Goal: Communication & Community: Answer question/provide support

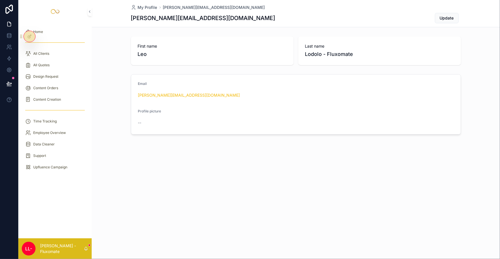
click at [56, 83] on div "Content Orders" at bounding box center [55, 87] width 60 height 9
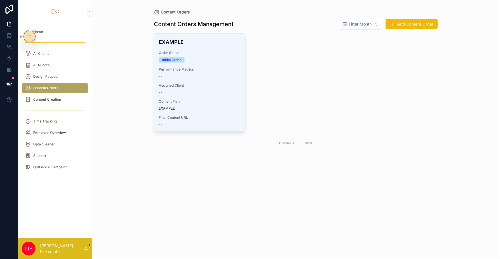
click at [356, 22] on span "🗓️ Filter Month" at bounding box center [357, 24] width 29 height 6
click at [6, 34] on link at bounding box center [9, 35] width 18 height 11
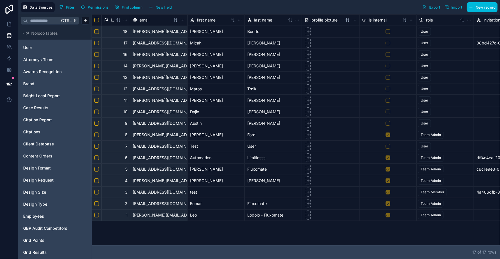
click at [44, 131] on html "Data Sources Filter Permissions Find column New field Export Import New record …" at bounding box center [250, 129] width 500 height 259
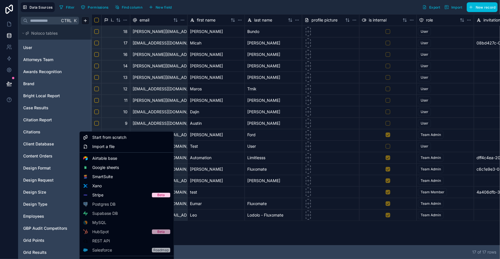
click at [44, 137] on html "Data Sources Filter Permissions Find column New field Export Import New record …" at bounding box center [250, 129] width 500 height 259
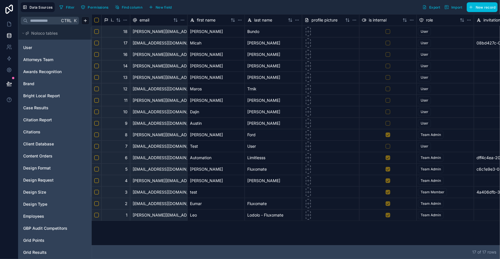
click at [44, 153] on span "Content Orders" at bounding box center [37, 156] width 29 height 6
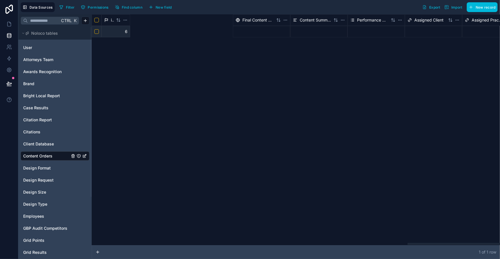
scroll to position [0, 1280]
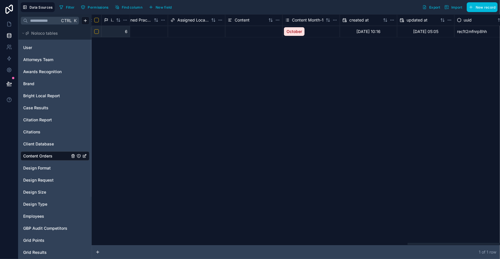
drag, startPoint x: 169, startPoint y: 244, endPoint x: 487, endPoint y: 238, distance: 317.7
click at [487, 242] on div at bounding box center [296, 243] width 408 height 3
click at [299, 21] on div "Content Month-1" at bounding box center [310, 19] width 57 height 11
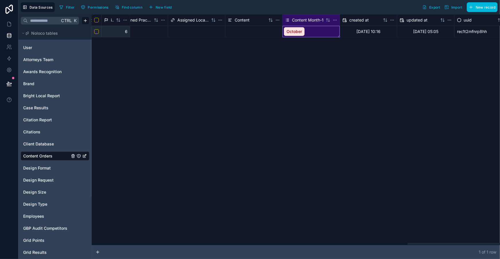
click at [299, 21] on div "Content Month-1" at bounding box center [310, 19] width 57 height 11
click at [300, 19] on span "Content Month-1" at bounding box center [308, 20] width 32 height 6
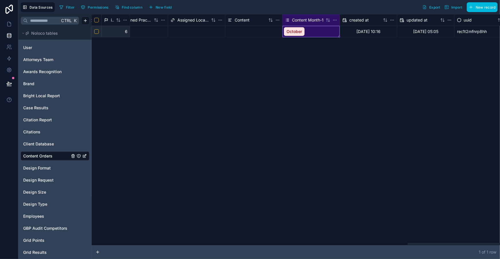
click at [325, 19] on html "Data Sources Filter Permissions Find column New field Export Import New record …" at bounding box center [250, 129] width 500 height 259
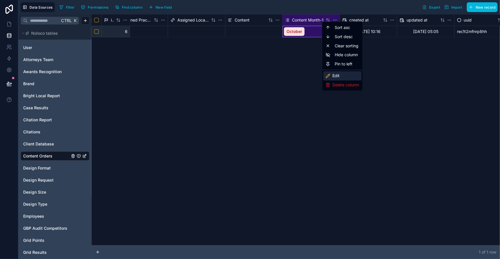
click at [339, 71] on div "Edit" at bounding box center [342, 75] width 38 height 9
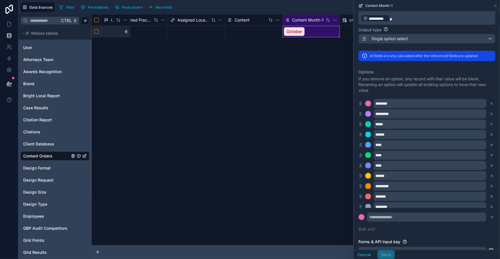
scroll to position [118, 0]
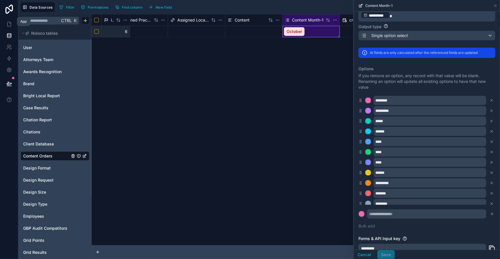
click at [6, 25] on link at bounding box center [9, 23] width 18 height 11
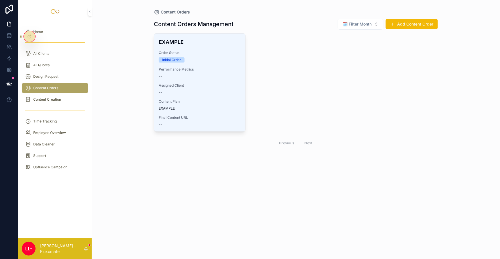
click at [58, 49] on div "All Clients" at bounding box center [55, 53] width 60 height 9
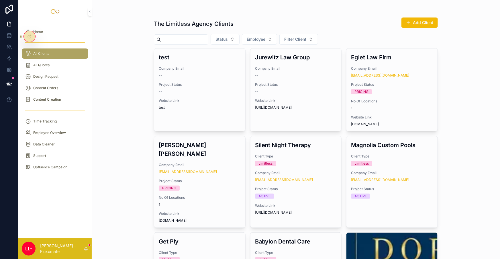
click at [200, 89] on div "--" at bounding box center [200, 91] width 82 height 5
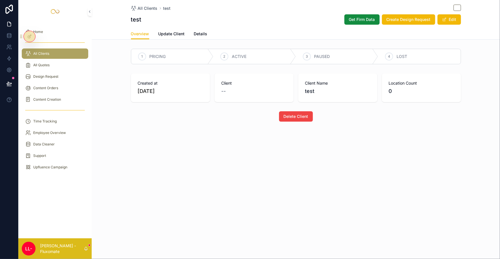
click at [207, 31] on span "Details" at bounding box center [200, 34] width 13 height 6
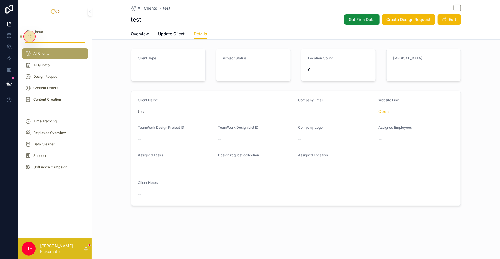
click at [437, 14] on button "Edit" at bounding box center [448, 19] width 23 height 10
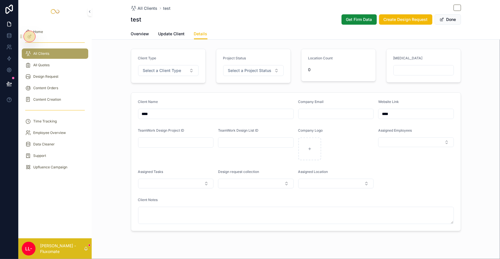
click at [434, 14] on button "Done" at bounding box center [447, 19] width 26 height 10
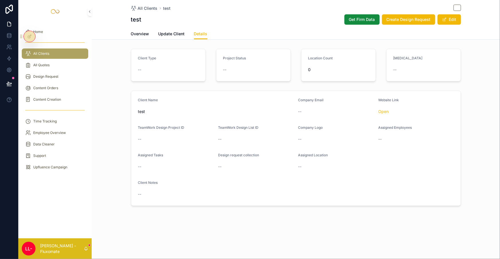
click at [149, 32] on span "Overview" at bounding box center [140, 34] width 18 height 6
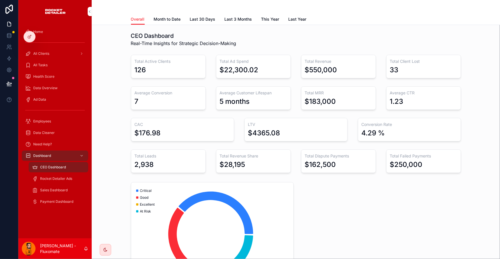
click at [181, 19] on span "Month to Date" at bounding box center [167, 19] width 27 height 6
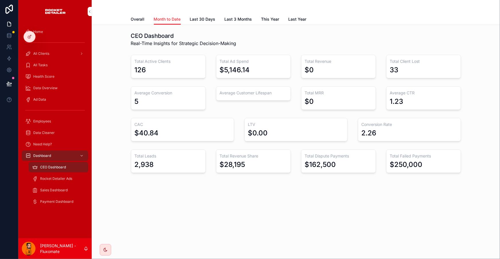
click at [208, 20] on link "Last 30 Days" at bounding box center [202, 19] width 25 height 11
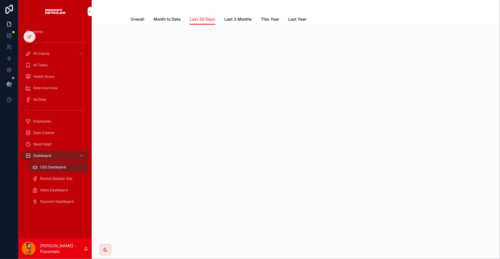
click at [170, 16] on span "Month to Date" at bounding box center [167, 19] width 27 height 6
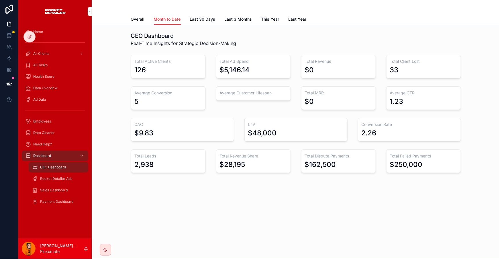
click at [145, 14] on link "Overall" at bounding box center [138, 19] width 14 height 11
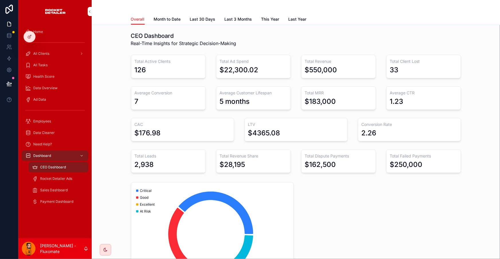
click at [245, 17] on span "Last 3 Months" at bounding box center [238, 19] width 27 height 6
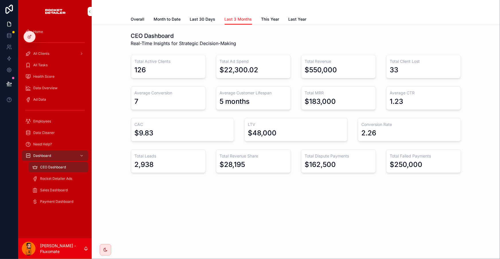
click at [263, 17] on span "This Year" at bounding box center [270, 19] width 18 height 6
click at [288, 20] on link "Last Year" at bounding box center [297, 19] width 18 height 11
click at [205, 16] on span "Last 30 Days" at bounding box center [202, 19] width 25 height 6
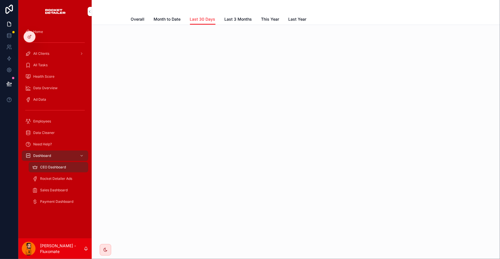
click at [239, 20] on link "Last 3 Months" at bounding box center [238, 19] width 27 height 11
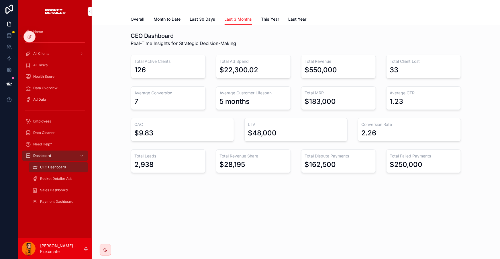
click at [262, 14] on link "This Year" at bounding box center [270, 19] width 18 height 11
click at [170, 16] on span "Month to Date" at bounding box center [167, 19] width 27 height 6
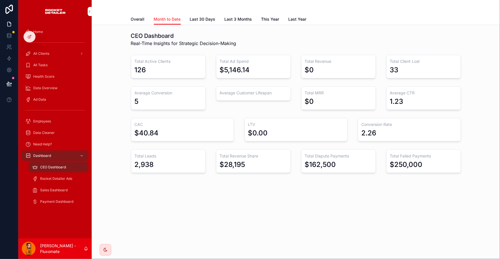
click at [56, 162] on link "CEO Dashboard" at bounding box center [59, 167] width 60 height 10
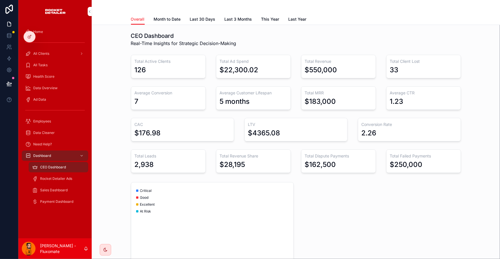
click at [56, 174] on div "Rocket Detailer Ads" at bounding box center [58, 178] width 53 height 9
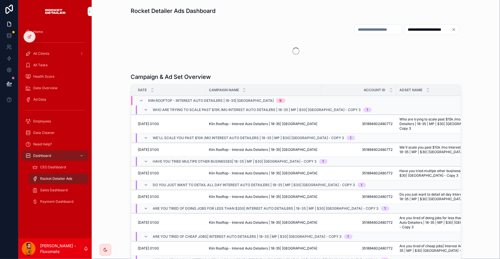
click at [56, 185] on div "Sales Dashboard" at bounding box center [58, 189] width 53 height 9
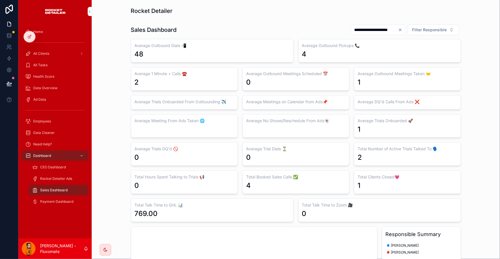
click at [56, 197] on div "Payment Dashboard" at bounding box center [58, 201] width 53 height 9
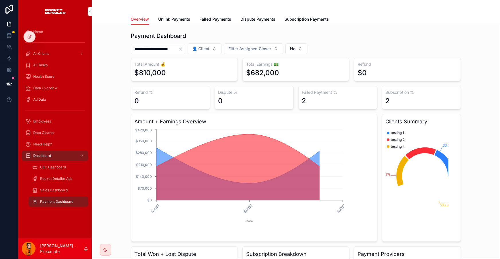
click at [58, 162] on div "CEO Dashboard" at bounding box center [58, 166] width 53 height 9
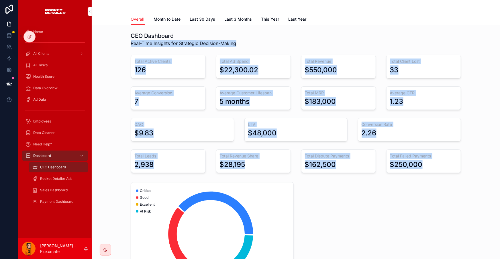
drag, startPoint x: 123, startPoint y: 42, endPoint x: 421, endPoint y: 192, distance: 333.4
click at [421, 192] on div "CEO Dashboard Real-Time Insights for Strategic Decision-Making Total Active Cli…" at bounding box center [296, 181] width 408 height 313
click at [421, 192] on div "Critical Good Excellent At Risk" at bounding box center [296, 240] width 330 height 117
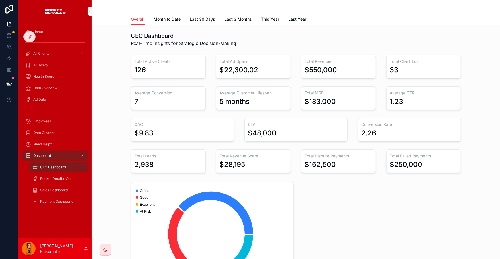
scroll to position [46, 0]
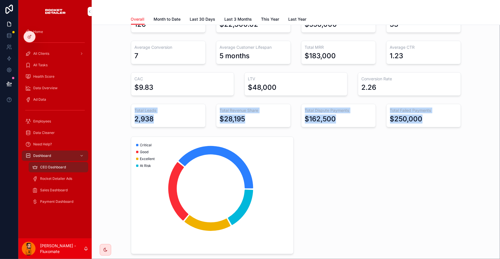
drag, startPoint x: 272, startPoint y: 169, endPoint x: 104, endPoint y: 83, distance: 188.3
click at [104, 83] on div "CEO Dashboard Real-Time Insights for Strategic Decision-Making Total Active Cli…" at bounding box center [296, 135] width 408 height 313
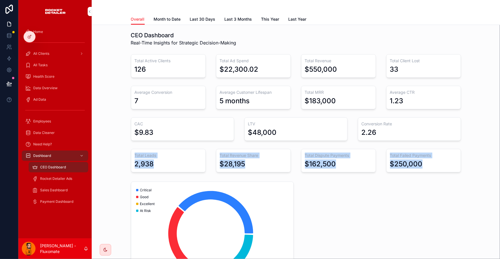
scroll to position [0, 0]
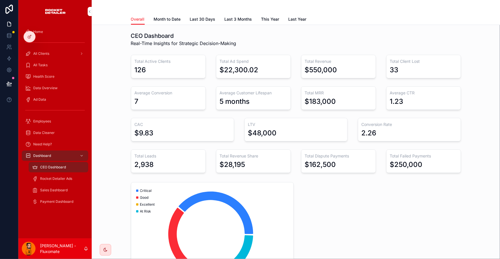
click at [126, 70] on div "CEO Dashboard Real-Time Insights for Strategic Decision-Making Total Active Cli…" at bounding box center [295, 101] width 399 height 145
drag, startPoint x: 136, startPoint y: 35, endPoint x: 146, endPoint y: 29, distance: 11.1
click at [146, 29] on div "CEO Dashboard Real-Time Insights for Strategic Decision-Making Total Active Cli…" at bounding box center [295, 101] width 399 height 145
click at [132, 29] on div "CEO Dashboard Real-Time Insights for Strategic Decision-Making Total Active Cli…" at bounding box center [295, 101] width 399 height 145
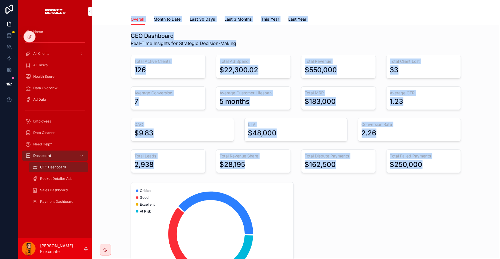
drag, startPoint x: 137, startPoint y: 12, endPoint x: 441, endPoint y: 157, distance: 336.7
click at [441, 157] on div "Overall Overall Month to Date Last 30 Days Last 3 Months This Year Last Year CE…" at bounding box center [296, 173] width 408 height 347
click at [441, 180] on div "Critical Good Excellent At Risk" at bounding box center [295, 241] width 399 height 122
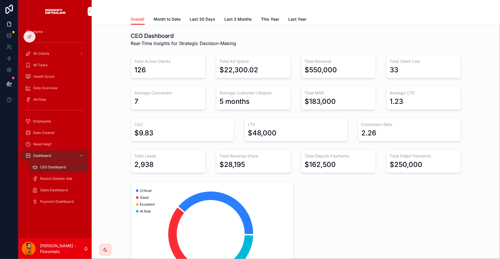
click at [55, 188] on span "Sales Dashboard" at bounding box center [53, 190] width 27 height 5
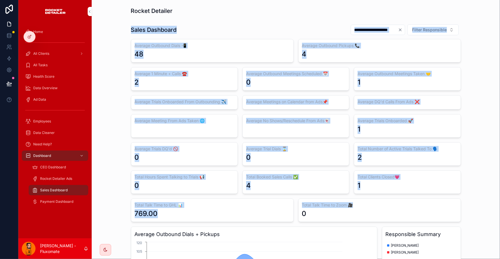
drag, startPoint x: 375, startPoint y: 181, endPoint x: 111, endPoint y: 26, distance: 305.9
click at [111, 26] on div "**********" at bounding box center [295, 255] width 399 height 467
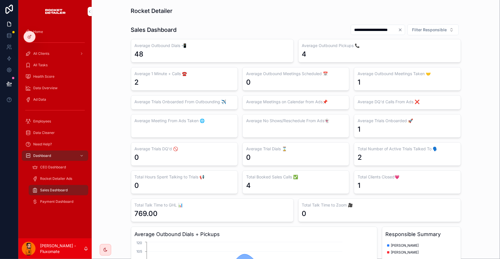
click at [407, 25] on button "Filter Responsible" at bounding box center [432, 29] width 51 height 11
click at [460, 40] on div "**********" at bounding box center [295, 255] width 399 height 467
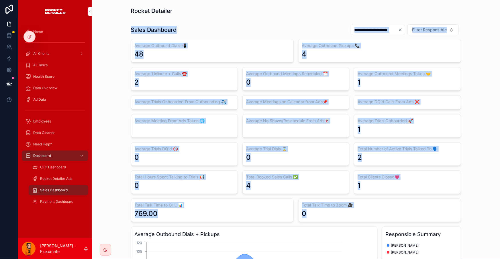
drag, startPoint x: 125, startPoint y: 28, endPoint x: 347, endPoint y: 189, distance: 273.4
click at [347, 189] on div "**********" at bounding box center [295, 255] width 399 height 467
click at [347, 209] on div "0" at bounding box center [379, 213] width 155 height 9
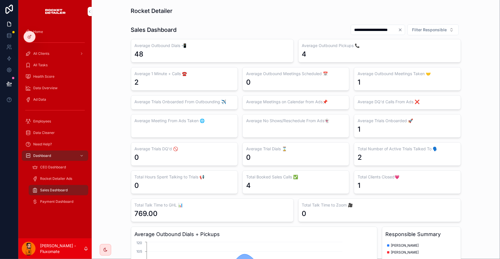
drag, startPoint x: 347, startPoint y: 189, endPoint x: 335, endPoint y: 182, distance: 13.5
click at [335, 198] on div "Total Talk Time to Zoom 🎥 0" at bounding box center [379, 209] width 163 height 23
click at [332, 209] on div "0" at bounding box center [379, 213] width 155 height 9
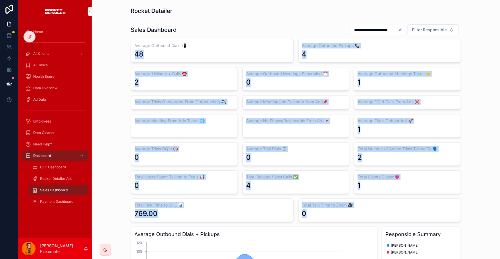
drag, startPoint x: 332, startPoint y: 183, endPoint x: 123, endPoint y: 47, distance: 249.4
click at [123, 47] on div "**********" at bounding box center [295, 255] width 399 height 467
drag, startPoint x: 132, startPoint y: 35, endPoint x: 371, endPoint y: 188, distance: 283.8
click at [371, 188] on div "**********" at bounding box center [295, 255] width 399 height 467
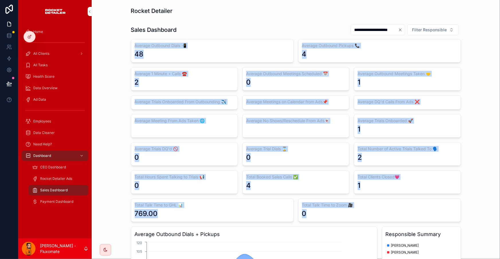
click at [371, 209] on div "0" at bounding box center [379, 213] width 155 height 9
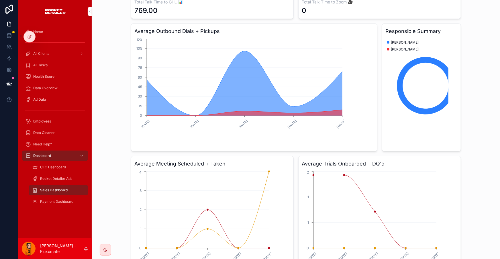
scroll to position [208, 0]
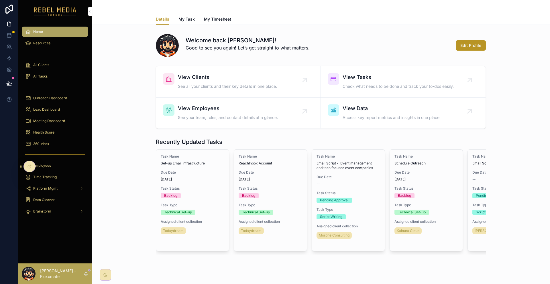
click at [46, 139] on div "360 Inbox" at bounding box center [55, 143] width 60 height 9
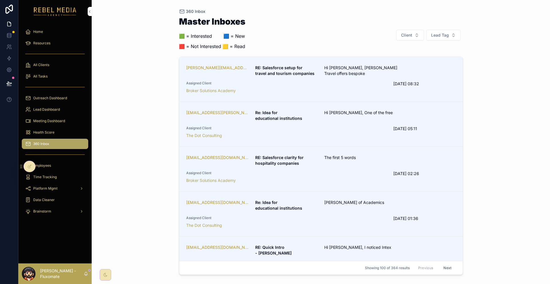
click at [410, 34] on button "Client" at bounding box center [410, 35] width 28 height 11
type input "***"
click at [396, 50] on div "RMA" at bounding box center [417, 54] width 80 height 11
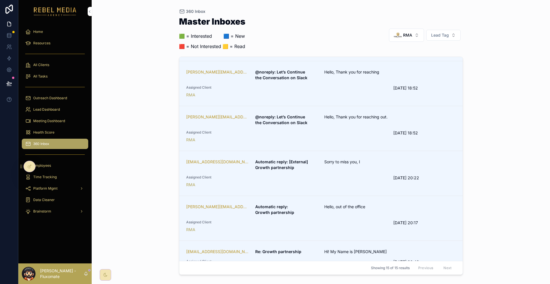
scroll to position [229, 0]
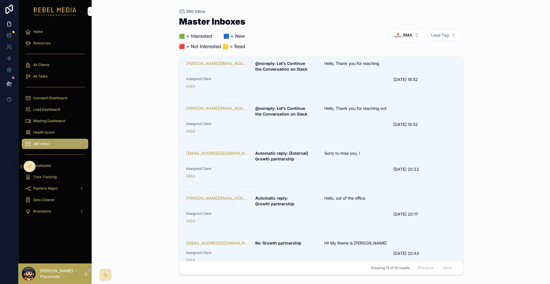
click at [309, 241] on div "[EMAIL_ADDRESS][DOMAIN_NAME] Re: Growth partnership Hi! My Name is [PERSON_NAME…" at bounding box center [321, 252] width 270 height 23
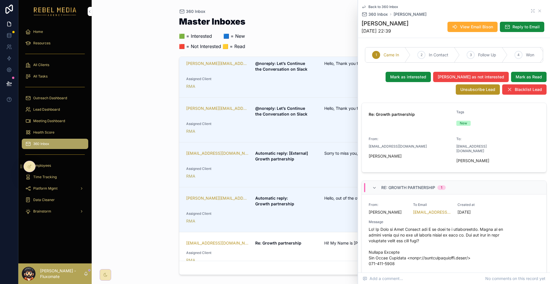
drag, startPoint x: 386, startPoint y: 22, endPoint x: 427, endPoint y: 19, distance: 41.1
click at [408, 19] on h1 "[PERSON_NAME]" at bounding box center [384, 23] width 47 height 8
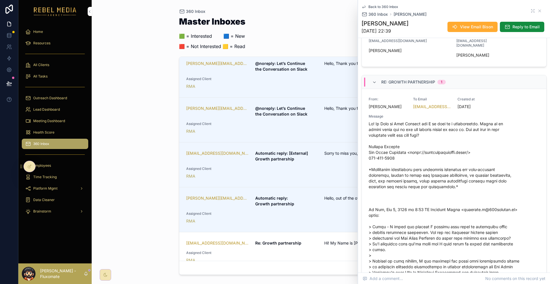
scroll to position [115, 0]
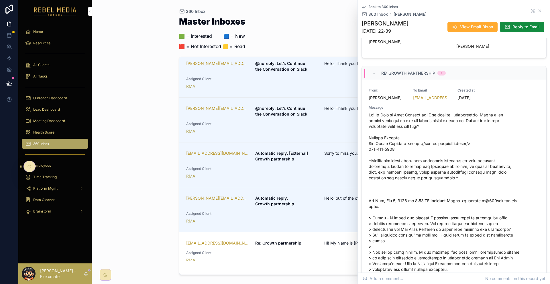
click at [349, 151] on div "Sorry to miss you, I" at bounding box center [366, 156] width 85 height 11
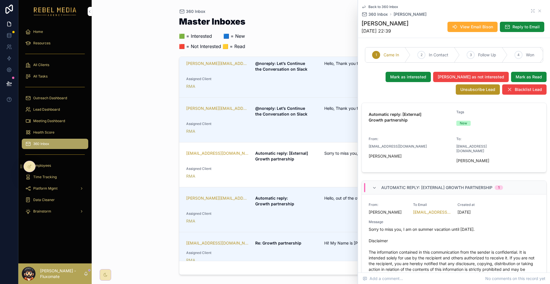
click at [346, 122] on span "Assigned Client" at bounding box center [286, 124] width 200 height 5
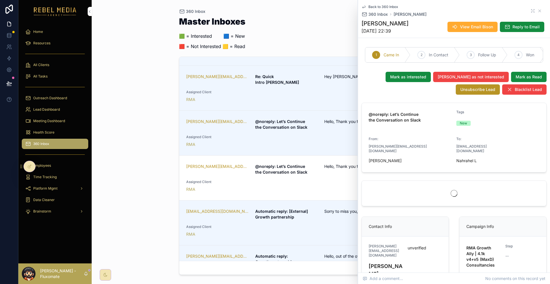
scroll to position [29, 0]
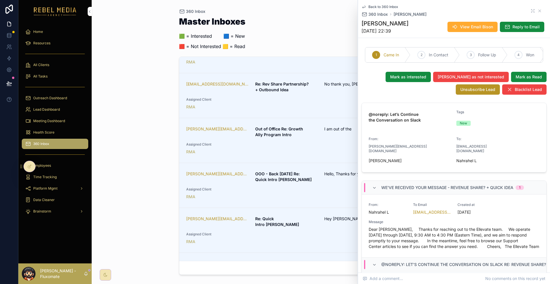
click at [325, 97] on span "Assigned Client" at bounding box center [286, 99] width 200 height 5
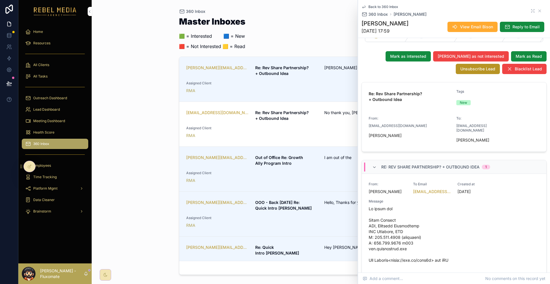
scroll to position [29, 0]
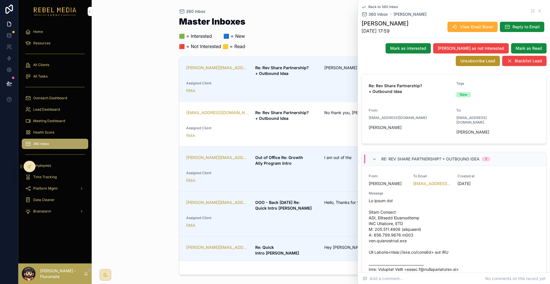
click at [369, 65] on span "[PERSON_NAME] - If my growth firm" at bounding box center [366, 68] width 85 height 6
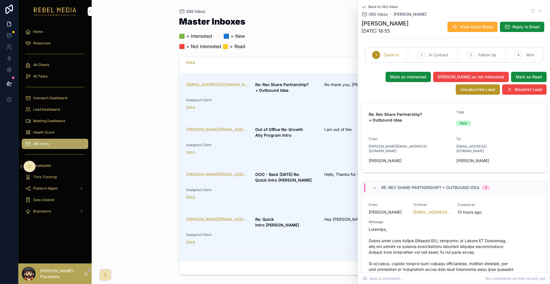
scroll to position [29, 0]
click at [280, 216] on div "[PERSON_NAME][EMAIL_ADDRESS][DOMAIN_NAME] Re: Quick Intro [PERSON_NAME] Hey [PE…" at bounding box center [321, 230] width 270 height 29
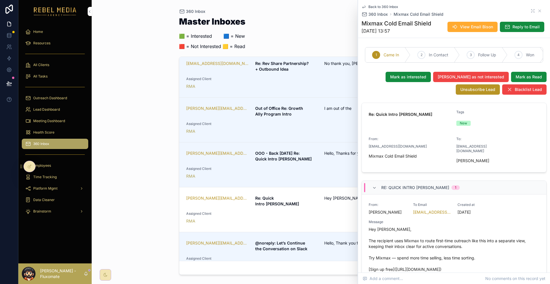
scroll to position [57, 0]
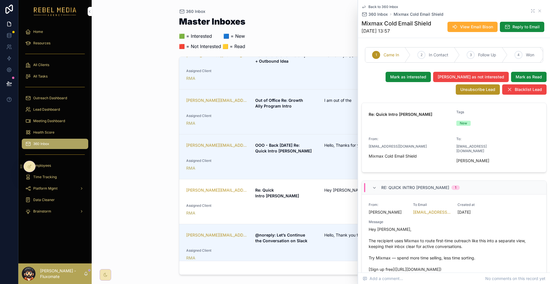
click at [280, 233] on strong "@noreply: Let’s Continue the Conversation on Slack" at bounding box center [281, 238] width 52 height 11
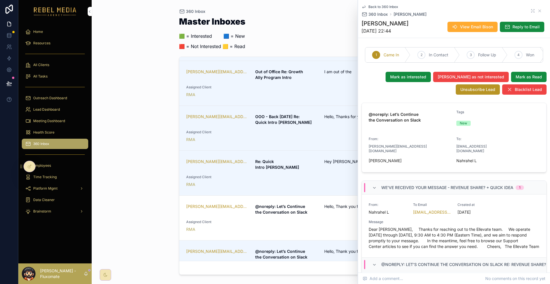
click at [274, 265] on span "Assigned Client" at bounding box center [286, 267] width 200 height 5
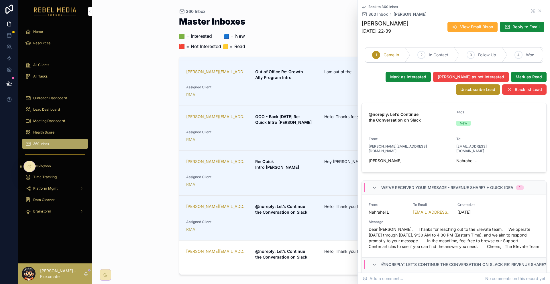
scroll to position [115, 0]
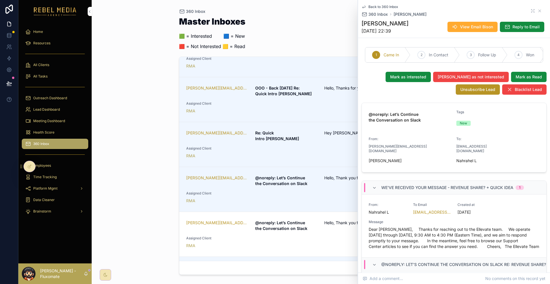
click at [275, 221] on strong "@noreply: Let’s Continue the Conversation on Slack" at bounding box center [281, 226] width 52 height 11
click at [265, 281] on span "Assigned Client" at bounding box center [286, 283] width 200 height 5
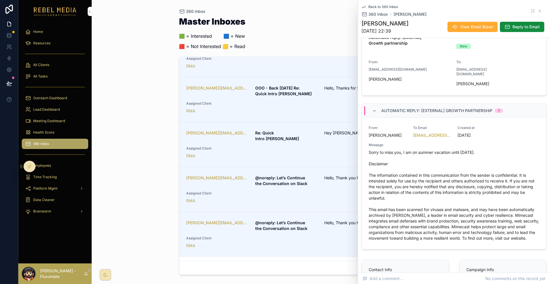
scroll to position [86, 0]
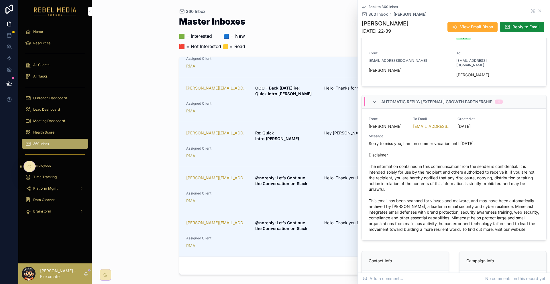
click at [255, 265] on span "Automatic reply: [External] Growth partnership" at bounding box center [286, 270] width 62 height 11
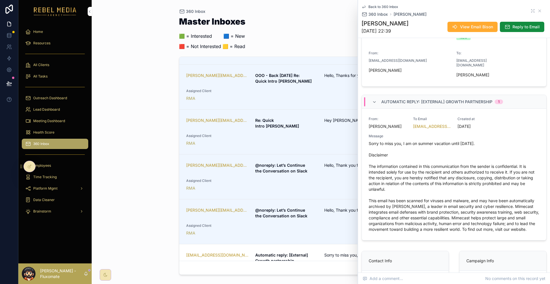
scroll to position [143, 0]
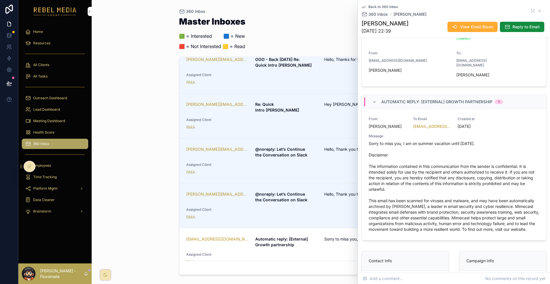
click at [262, 259] on div "RMA" at bounding box center [286, 262] width 200 height 6
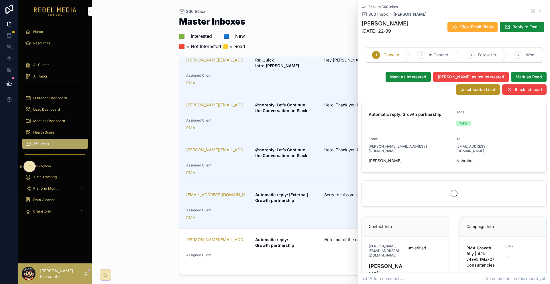
scroll to position [200, 0]
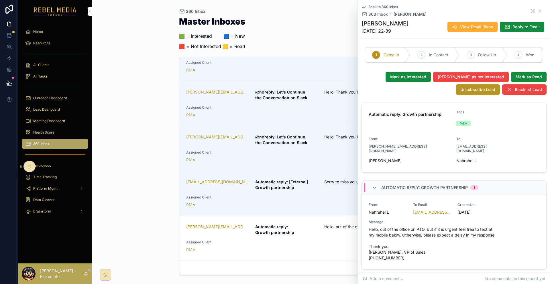
click at [257, 240] on span "Assigned Client" at bounding box center [286, 242] width 200 height 5
click at [261, 269] on div "[EMAIL_ADDRESS][DOMAIN_NAME] Re: Growth partnership Hi! My Name is [PERSON_NAME…" at bounding box center [321, 280] width 270 height 23
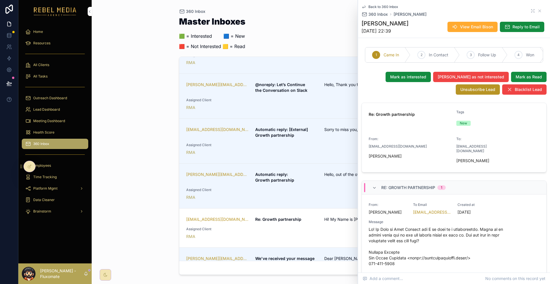
scroll to position [258, 0]
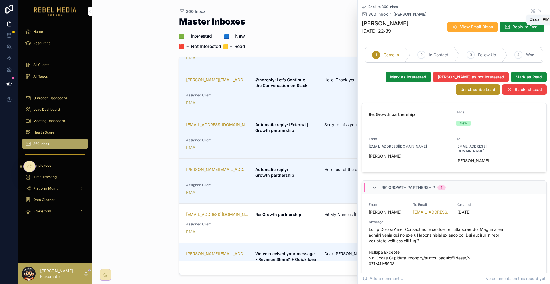
click at [537, 10] on icon "scrollable content" at bounding box center [539, 11] width 5 height 5
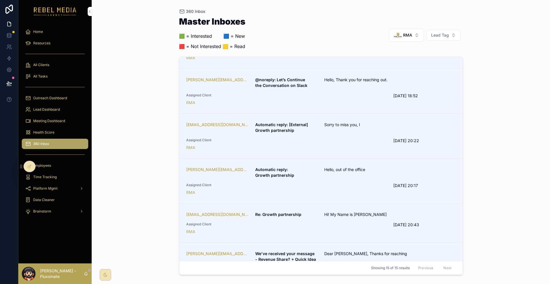
click at [392, 204] on link "[EMAIL_ADDRESS][DOMAIN_NAME] Re: Growth partnership Hi! My Name is [PERSON_NAME…" at bounding box center [320, 223] width 283 height 39
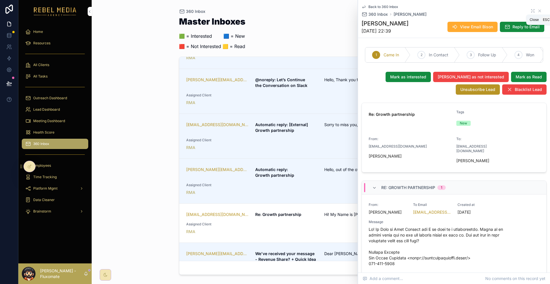
click at [538, 11] on icon "scrollable content" at bounding box center [539, 11] width 2 height 2
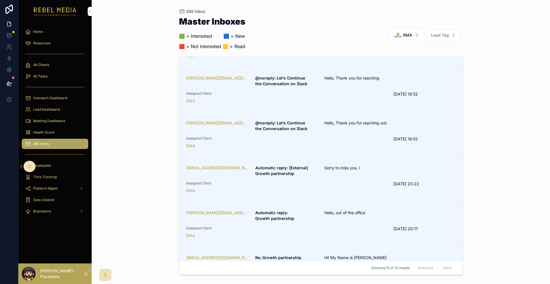
scroll to position [229, 0]
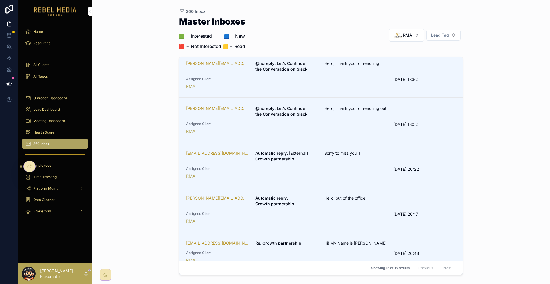
click at [326, 233] on link "[EMAIL_ADDRESS][DOMAIN_NAME] Re: Growth partnership Hi! My Name is [PERSON_NAME…" at bounding box center [320, 252] width 283 height 39
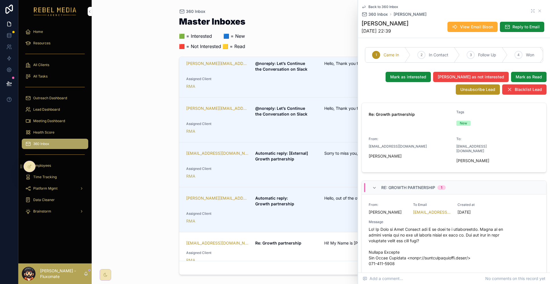
click at [530, 11] on icon "scrollable content" at bounding box center [532, 11] width 5 height 5
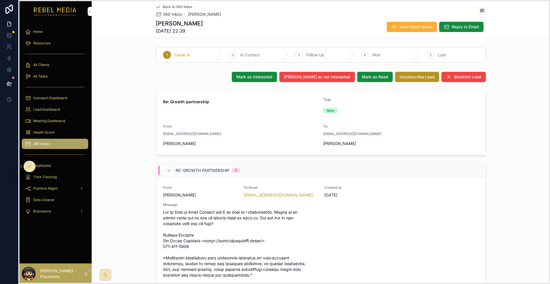
click at [22, 168] on icon at bounding box center [21, 166] width 5 height 5
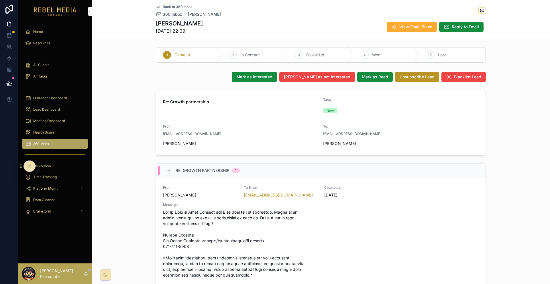
click at [23, 167] on div at bounding box center [29, 166] width 12 height 11
click at [26, 166] on div at bounding box center [29, 166] width 11 height 11
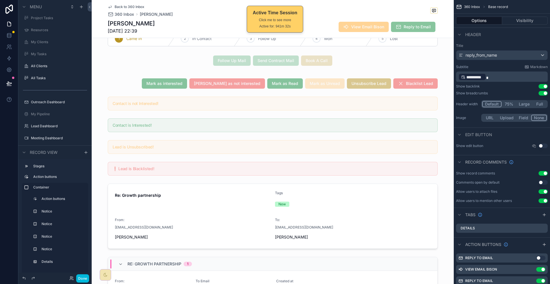
scroll to position [29, 0]
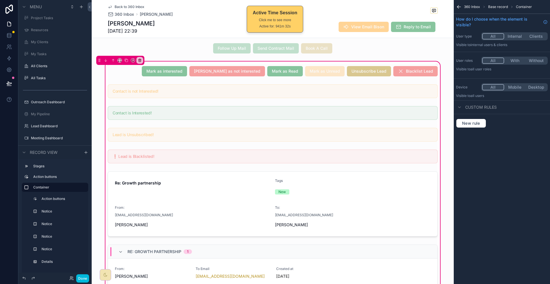
click at [240, 169] on div "scrollable content" at bounding box center [272, 204] width 337 height 70
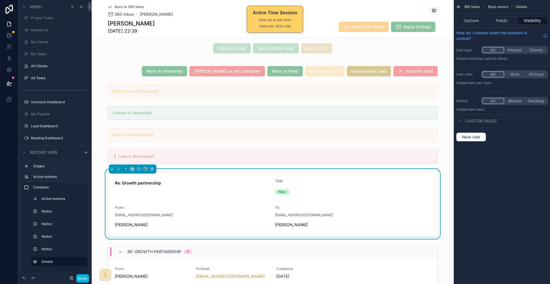
click at [353, 172] on form "Re: Growth partnership Tags New From: [EMAIL_ADDRESS][DOMAIN_NAME] [PERSON_NAME…" at bounding box center [272, 204] width 329 height 65
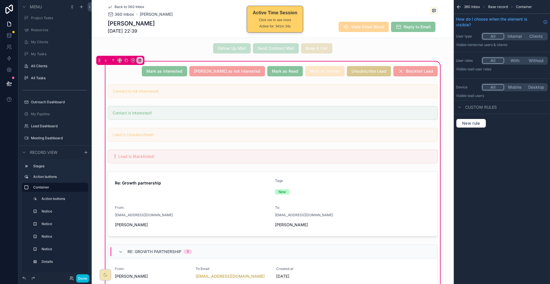
click at [396, 169] on div "scrollable content" at bounding box center [272, 204] width 337 height 70
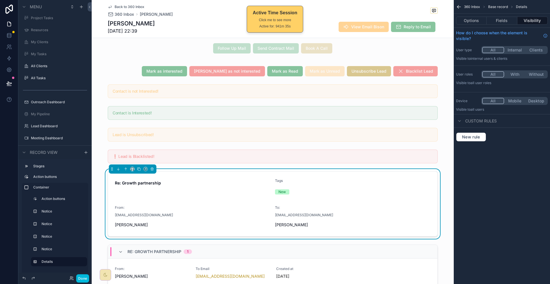
click at [507, 18] on button "Fields" at bounding box center [502, 21] width 30 height 8
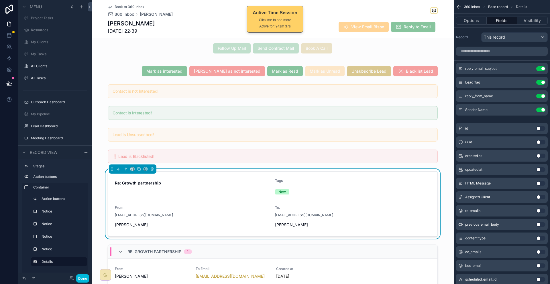
click at [542, 126] on button "Use setting" at bounding box center [540, 128] width 9 height 5
click at [542, 121] on button "Use setting" at bounding box center [540, 123] width 9 height 5
click at [10, 33] on icon at bounding box center [9, 36] width 6 height 6
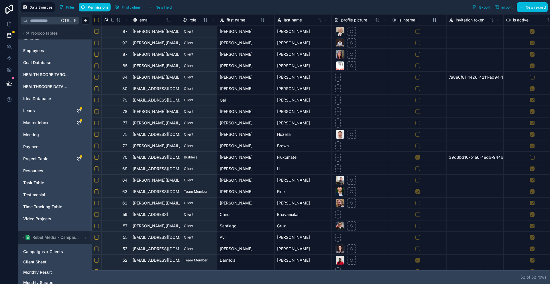
scroll to position [57, 0]
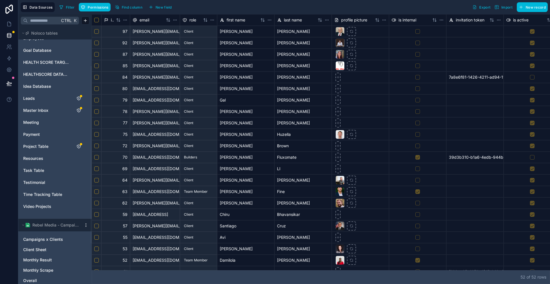
click at [40, 84] on html "Data Sources Filter Permissions Find column New field Export Import New record …" at bounding box center [275, 142] width 550 height 284
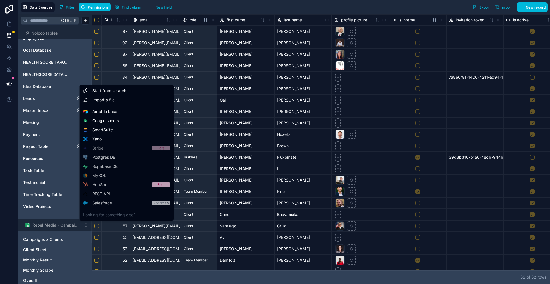
click at [39, 89] on html "Data Sources Filter Permissions Find column New field Export Import New record …" at bounding box center [275, 142] width 550 height 284
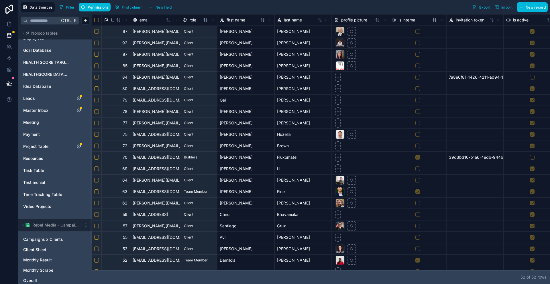
click at [39, 108] on span "Master Inbox" at bounding box center [35, 111] width 25 height 6
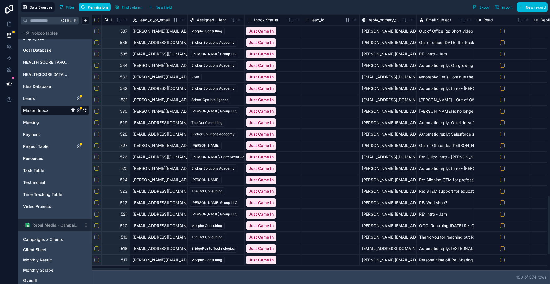
scroll to position [896, 0]
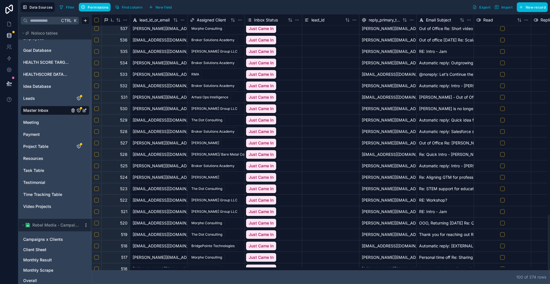
click at [526, 278] on span "of" at bounding box center [526, 277] width 4 height 5
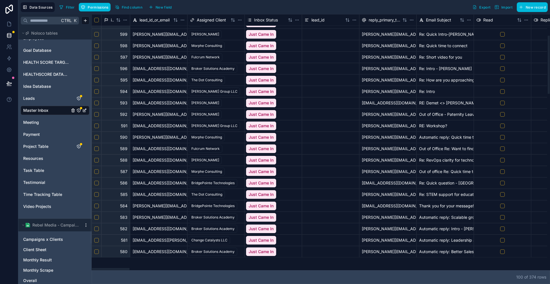
scroll to position [0, 0]
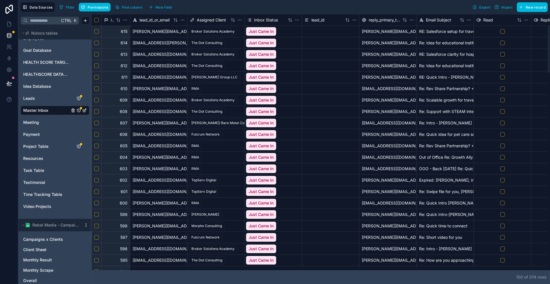
click at [89, 5] on span "Permissions" at bounding box center [98, 7] width 21 height 4
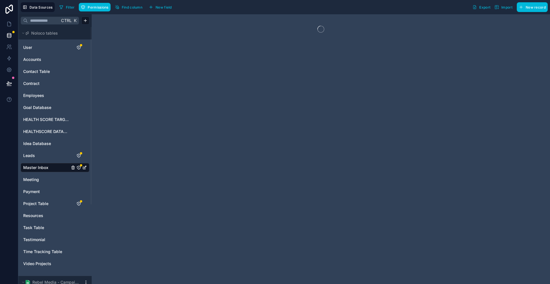
click at [57, 5] on button "Filter" at bounding box center [67, 7] width 20 height 9
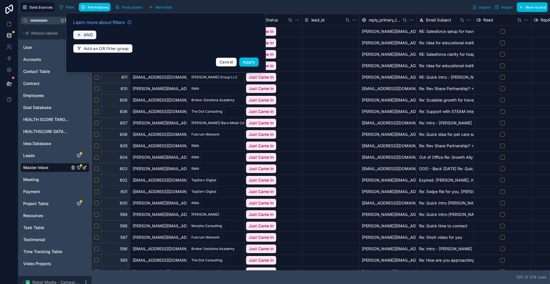
click at [84, 32] on span "AND" at bounding box center [88, 34] width 9 height 5
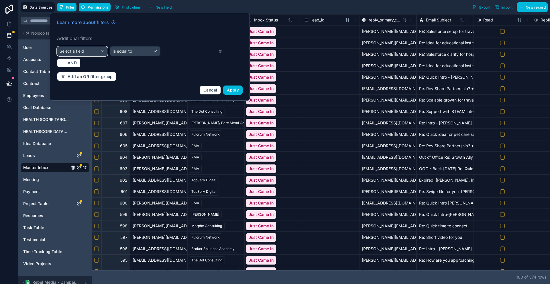
click at [89, 47] on div "Select a field" at bounding box center [82, 51] width 50 height 9
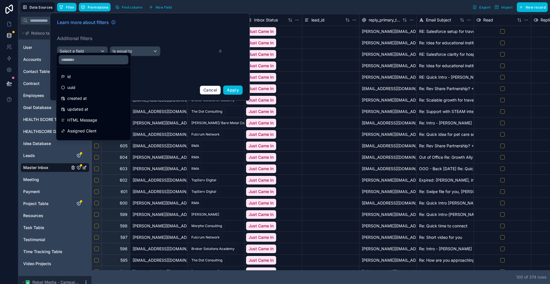
click at [87, 75] on div "id" at bounding box center [93, 76] width 65 height 7
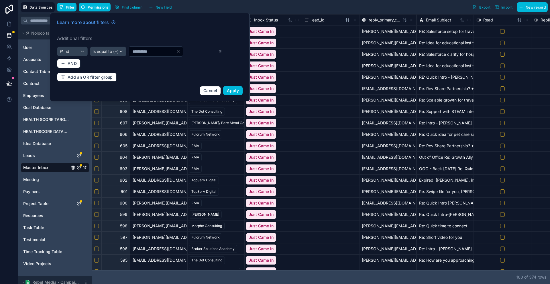
click at [129, 48] on input "*" at bounding box center [152, 52] width 47 height 8
type input "***"
click at [223, 86] on button "Apply" at bounding box center [232, 90] width 19 height 9
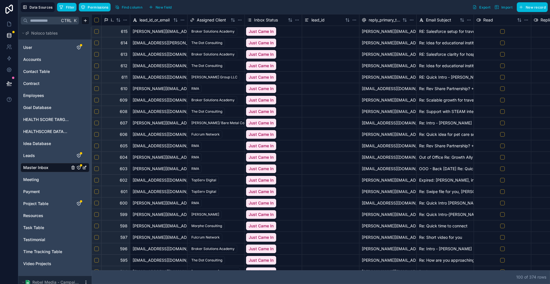
click at [58, 9] on button "Filter" at bounding box center [67, 7] width 20 height 9
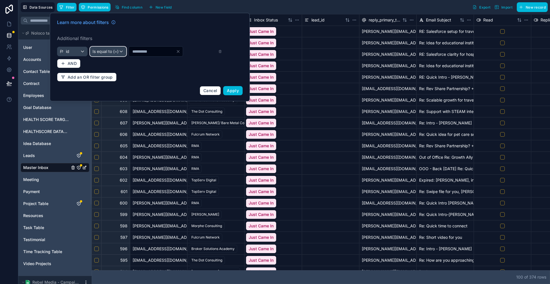
click at [100, 47] on div "Is equal to (=)" at bounding box center [108, 51] width 36 height 9
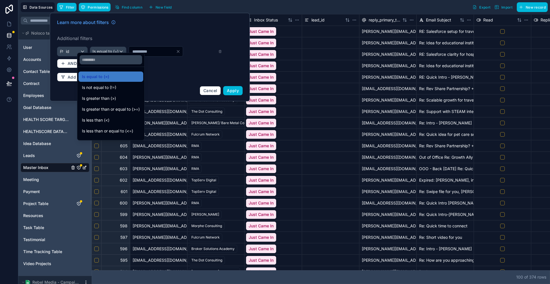
click at [113, 36] on div at bounding box center [150, 57] width 200 height 88
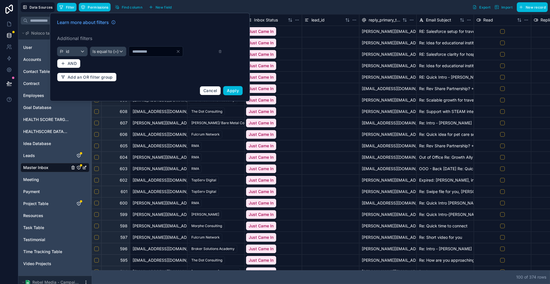
click at [223, 86] on button "Apply" at bounding box center [232, 90] width 19 height 9
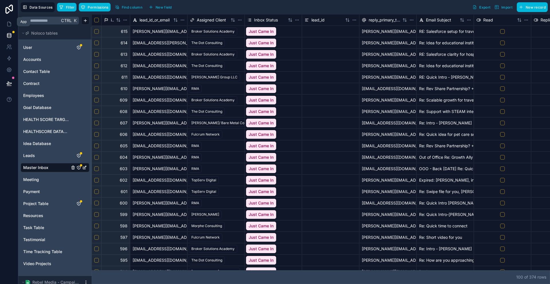
click at [9, 24] on icon at bounding box center [9, 24] width 6 height 6
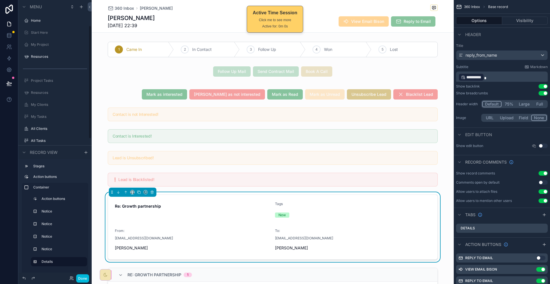
scroll to position [63, 0]
click at [155, 18] on h1 "[PERSON_NAME]" at bounding box center [131, 18] width 47 height 8
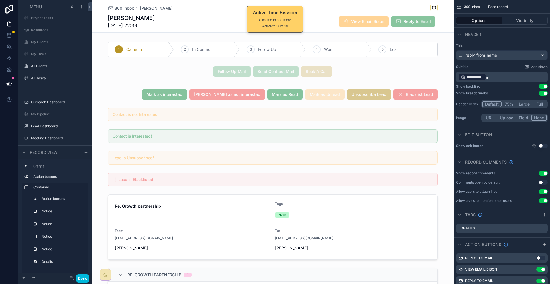
click at [155, 18] on h1 "[PERSON_NAME]" at bounding box center [131, 18] width 47 height 8
click at [158, 210] on div "scrollable content" at bounding box center [272, 227] width 337 height 70
click at [158, 236] on span "[EMAIL_ADDRESS][DOMAIN_NAME]" at bounding box center [144, 238] width 58 height 5
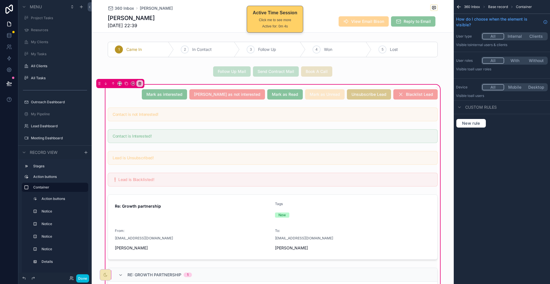
click at [174, 210] on div "scrollable content" at bounding box center [272, 227] width 337 height 70
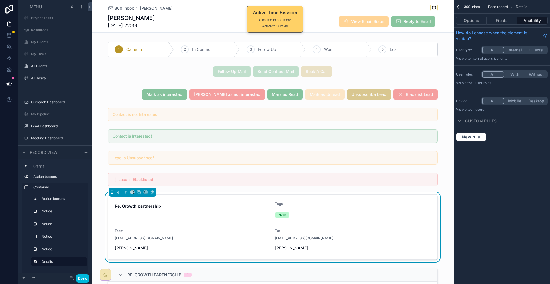
click at [173, 236] on span "[EMAIL_ADDRESS][DOMAIN_NAME]" at bounding box center [144, 238] width 58 height 5
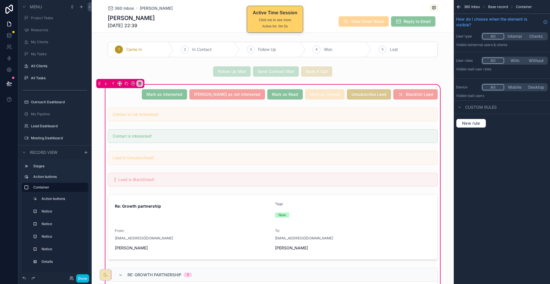
click at [174, 210] on div "scrollable content" at bounding box center [272, 227] width 337 height 70
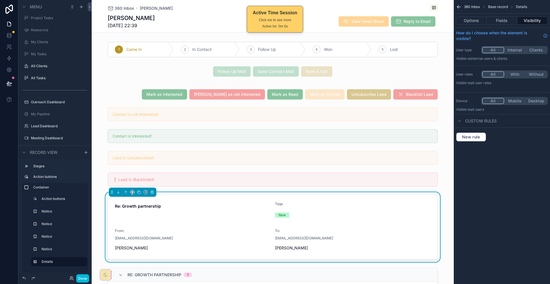
click at [76, 277] on button "Done" at bounding box center [82, 279] width 13 height 8
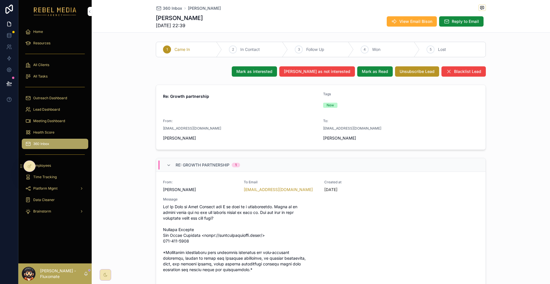
click at [213, 126] on span "[EMAIL_ADDRESS][DOMAIN_NAME]" at bounding box center [192, 128] width 58 height 5
copy span "[EMAIL_ADDRESS][DOMAIN_NAME]"
click at [9, 34] on icon at bounding box center [9, 36] width 6 height 6
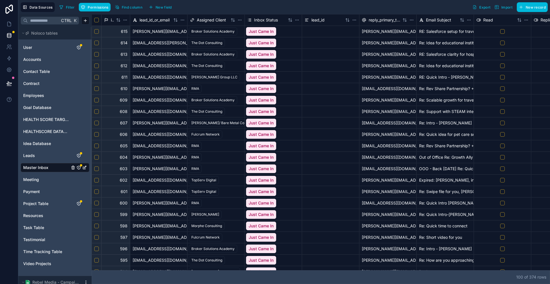
click at [66, 7] on span "Filter" at bounding box center [70, 7] width 9 height 4
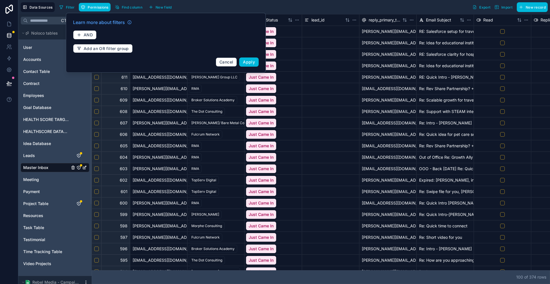
click at [75, 37] on div "Learn more about filters AND Add an OR filter group Cancel Apply" at bounding box center [166, 42] width 192 height 55
click at [6, 25] on link at bounding box center [9, 23] width 18 height 11
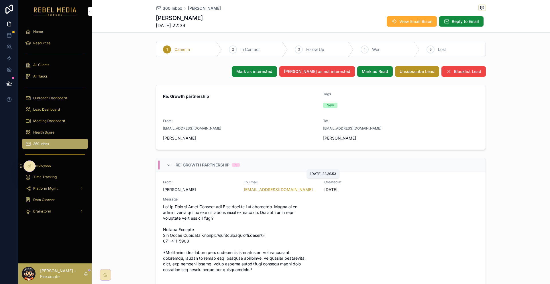
drag, startPoint x: 326, startPoint y: 175, endPoint x: 340, endPoint y: 174, distance: 14.1
click at [339, 174] on div "[DATE] 22:39:53" at bounding box center [323, 174] width 33 height 9
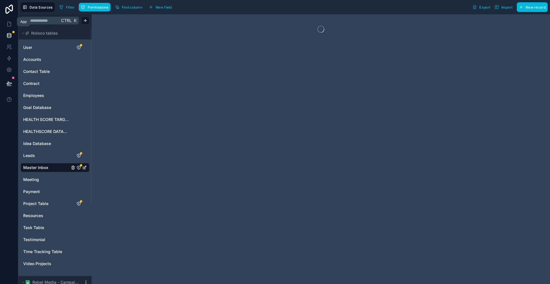
click at [2, 23] on link at bounding box center [9, 23] width 18 height 11
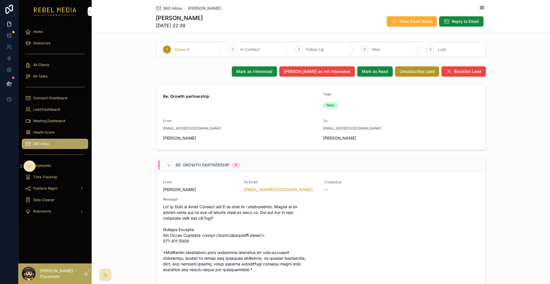
click at [38, 139] on div "360 Inbox" at bounding box center [55, 143] width 60 height 9
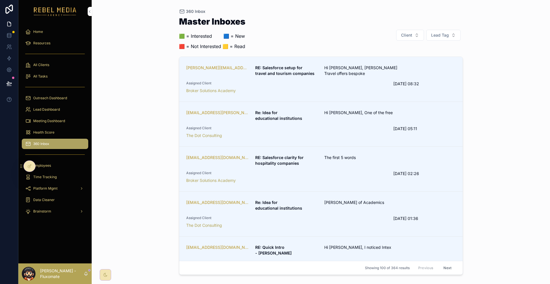
click at [330, 81] on span "Assigned Client" at bounding box center [286, 83] width 200 height 5
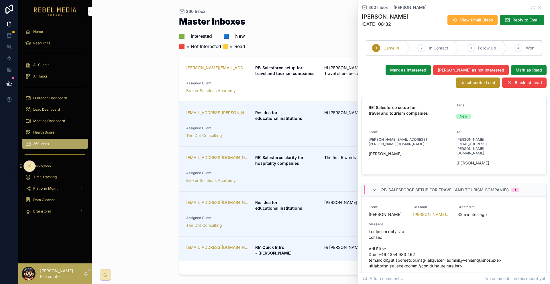
click at [324, 110] on span "Hi [PERSON_NAME], One of the free" at bounding box center [366, 113] width 85 height 6
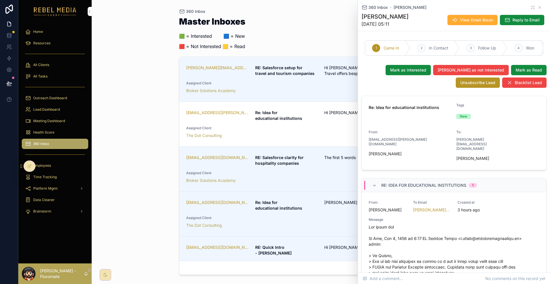
click at [336, 171] on span "Assigned Client" at bounding box center [286, 173] width 200 height 5
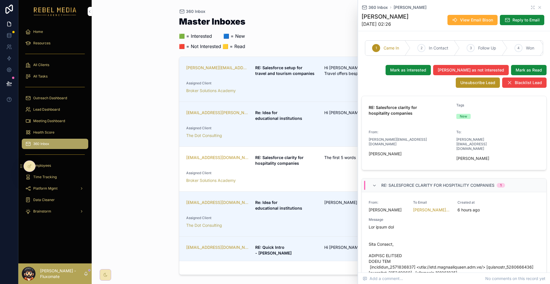
click at [318, 195] on link "[EMAIL_ADDRESS][DOMAIN_NAME] Re: Idea for educational institutions [PERSON_NAME…" at bounding box center [320, 214] width 283 height 45
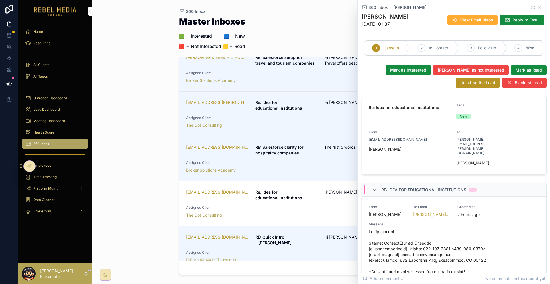
scroll to position [57, 0]
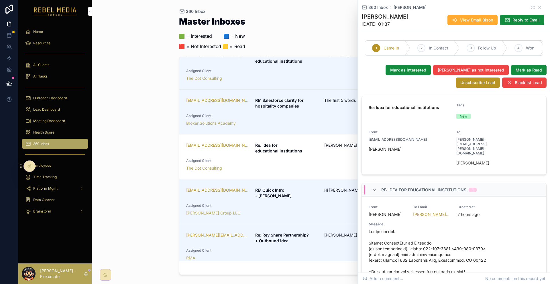
click at [333, 204] on span "Assigned Client" at bounding box center [286, 206] width 200 height 5
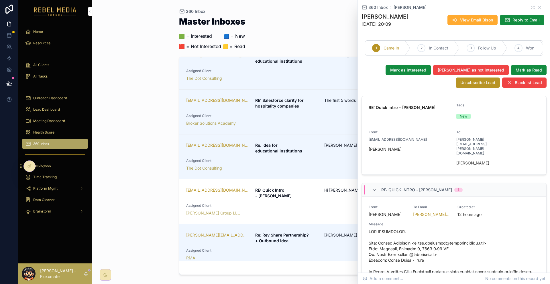
click at [322, 249] on div "Assigned Client RMA" at bounding box center [286, 255] width 200 height 13
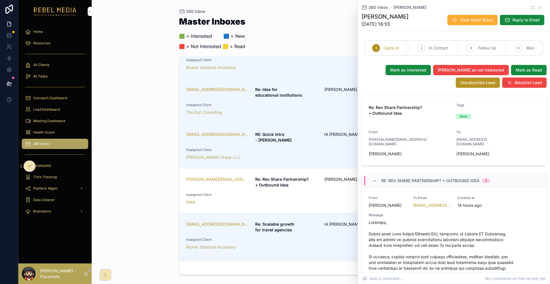
scroll to position [115, 0]
click at [326, 220] on div "[EMAIL_ADDRESS][DOMAIN_NAME] Re: Scalable growth for travel agencies Hi Potter,…" at bounding box center [321, 234] width 270 height 29
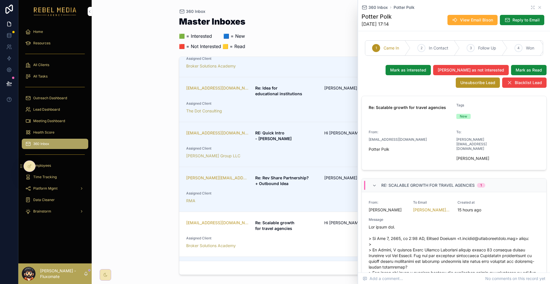
click at [321, 191] on div "Assigned Client RMA" at bounding box center [286, 197] width 200 height 13
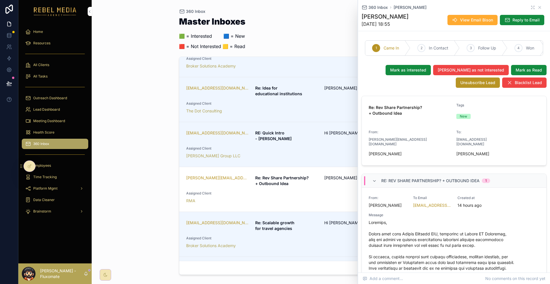
click at [276, 30] on div "Master Inboxes 🟩 = Interested ‎ ‎ ‎ ‎ ‎ ‎‎ ‎ 🟦 = New 🟥 = Not Interested 🟨 = Rea…" at bounding box center [321, 35] width 284 height 36
click at [347, 130] on div "[EMAIL_ADDRESS][DOMAIN_NAME] RE: Quick Intro - [PERSON_NAME] Hi [PERSON_NAME], …" at bounding box center [321, 144] width 270 height 29
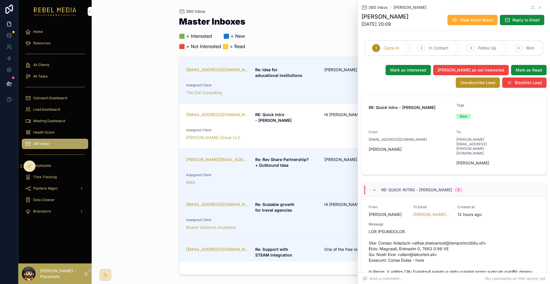
scroll to position [143, 0]
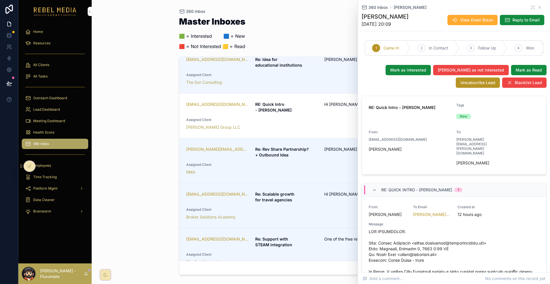
click at [339, 192] on div "[EMAIL_ADDRESS][DOMAIN_NAME] Re: Scalable growth for travel agencies Hi Potter,…" at bounding box center [321, 206] width 270 height 29
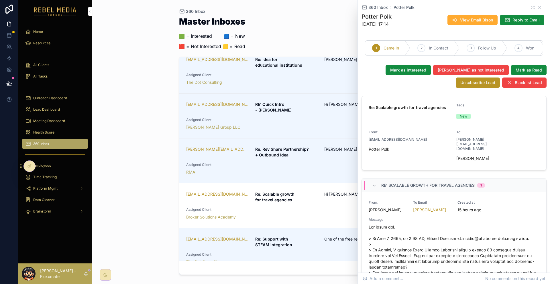
click at [337, 237] on span "One of the free resources" at bounding box center [366, 240] width 85 height 6
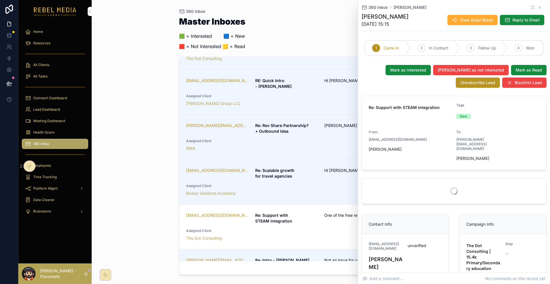
scroll to position [172, 0]
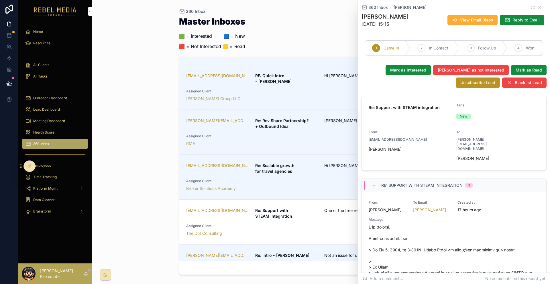
click at [334, 245] on link "[PERSON_NAME][EMAIL_ADDRESS][DOMAIN_NAME] Re: Intro - [PERSON_NAME] Not an issu…" at bounding box center [320, 264] width 283 height 39
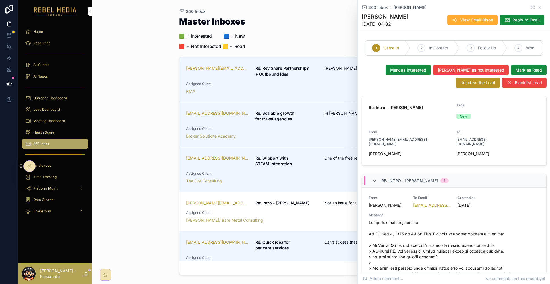
scroll to position [258, 0]
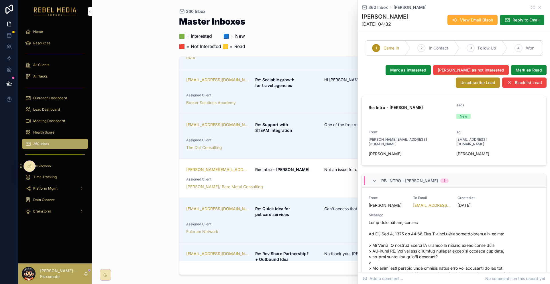
click at [337, 222] on span "Assigned Client" at bounding box center [286, 224] width 200 height 5
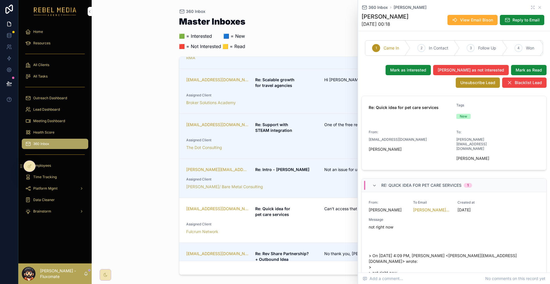
click at [324, 251] on span "No thank you, [PERSON_NAME]..." at bounding box center [366, 254] width 85 height 6
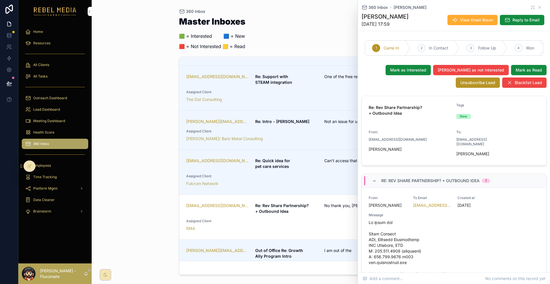
scroll to position [286, 0]
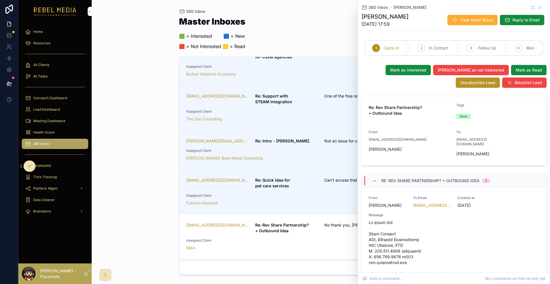
click at [323, 284] on span "Assigned Client" at bounding box center [286, 286] width 200 height 5
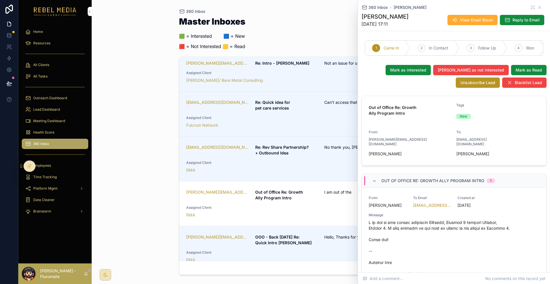
scroll to position [372, 0]
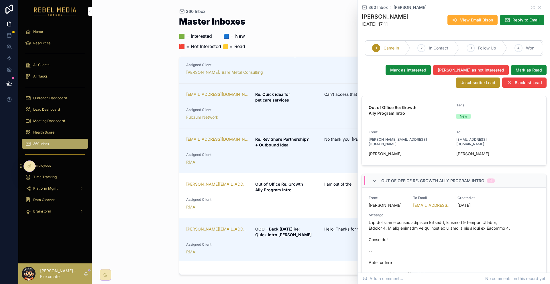
click at [324, 227] on span "Hello, Thanks for your email." at bounding box center [366, 230] width 85 height 6
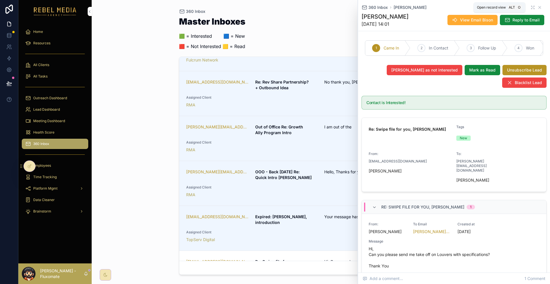
click at [530, 7] on icon "scrollable content" at bounding box center [532, 7] width 5 height 5
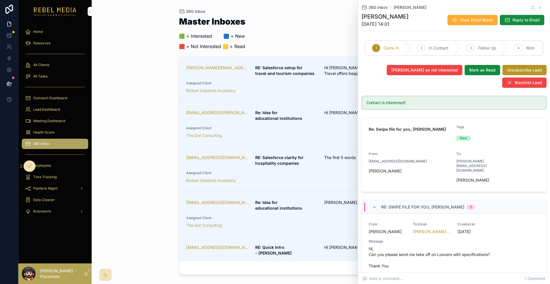
click at [351, 34] on div "Master Inboxes 🟩 = Interested ‎ ‎ ‎ ‎ ‎ ‎‎ ‎ 🟦 = New 🟥 = Not Interested 🟨 = Rea…" at bounding box center [321, 35] width 284 height 36
click at [538, 8] on icon "scrollable content" at bounding box center [539, 7] width 2 height 2
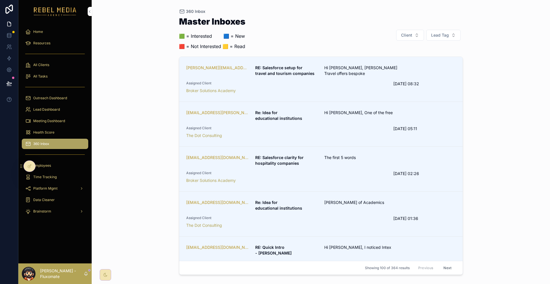
click at [400, 30] on button "Client" at bounding box center [410, 35] width 28 height 11
type input "****"
click at [394, 56] on div "[PERSON_NAME]" at bounding box center [400, 54] width 42 height 8
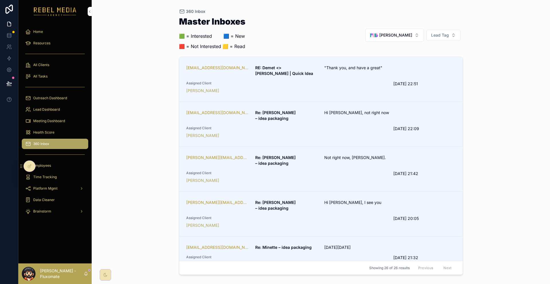
click at [306, 79] on link "[EMAIL_ADDRESS][DOMAIN_NAME] RE: Demet <> [PERSON_NAME] | Quick Idea "Thank you…" at bounding box center [320, 79] width 283 height 45
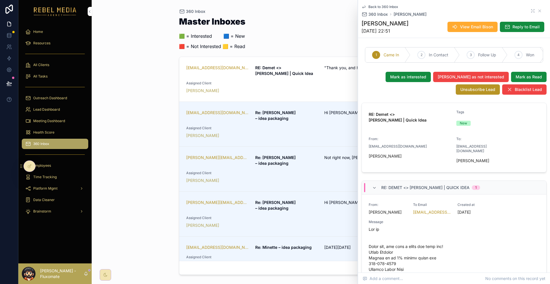
scroll to position [29, 0]
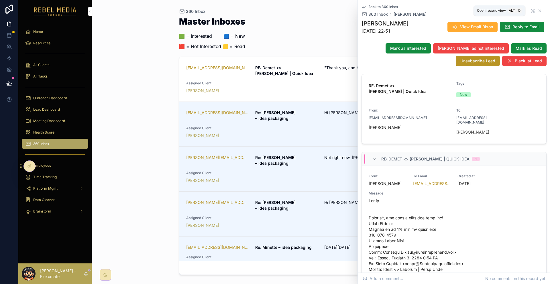
click at [530, 9] on icon "scrollable content" at bounding box center [532, 11] width 5 height 5
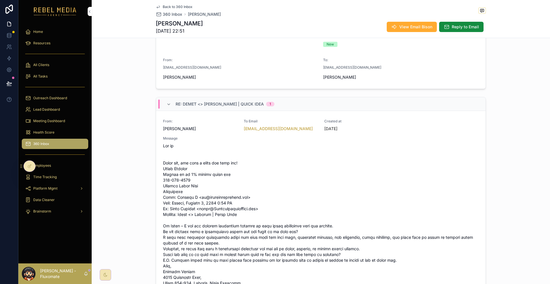
scroll to position [86, 0]
